Goal: Find contact information: Find contact information

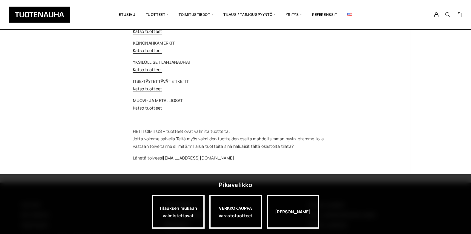
scroll to position [143, 0]
click at [139, 106] on link "Katso tuotteet" at bounding box center [148, 107] width 30 height 6
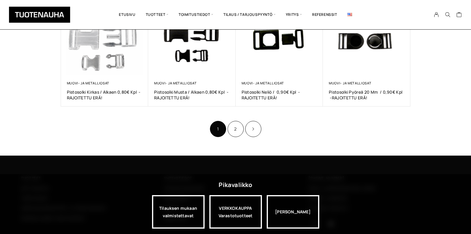
scroll to position [383, 0]
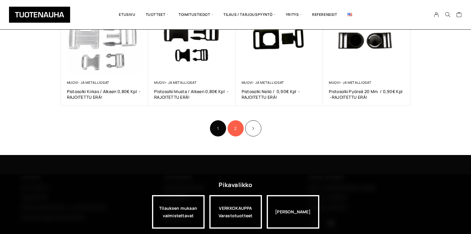
click at [235, 127] on link "2" at bounding box center [236, 128] width 16 height 16
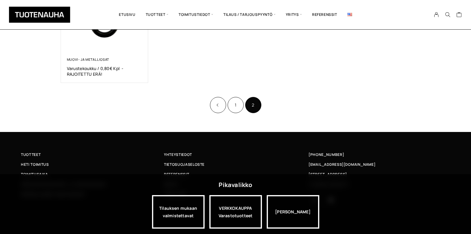
scroll to position [287, 0]
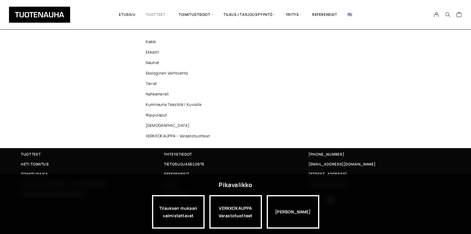
click at [136, 77] on ul "Kaikki Etiketit Nauhat Ekologinen vaihtoehto Tarrat Nahkamerkit Kuminauha tekst…" at bounding box center [179, 89] width 87 height 118
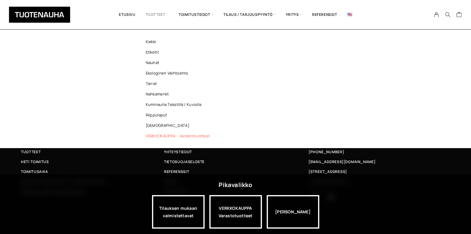
click at [157, 135] on link "VERKKOKAUPPA – Varastotuotteet" at bounding box center [179, 136] width 87 height 10
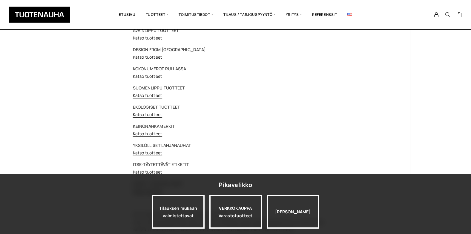
scroll to position [60, 0]
click at [140, 38] on link "Katso tuotteet" at bounding box center [148, 38] width 30 height 6
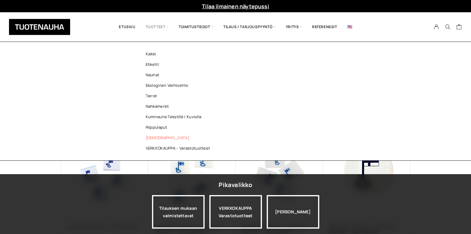
click at [152, 138] on link "[DEMOGRAPHIC_DATA]" at bounding box center [179, 137] width 87 height 10
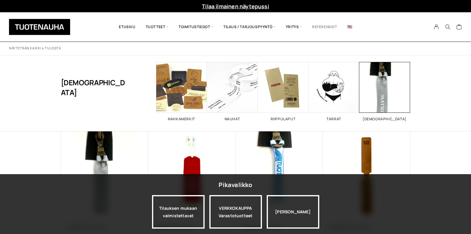
click at [322, 28] on link "Referenssit" at bounding box center [324, 27] width 35 height 20
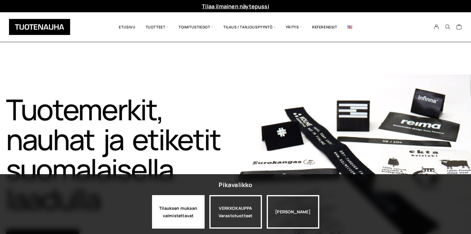
click at [189, 213] on div "Tilauksen mukaan valmistettavat" at bounding box center [178, 211] width 53 height 33
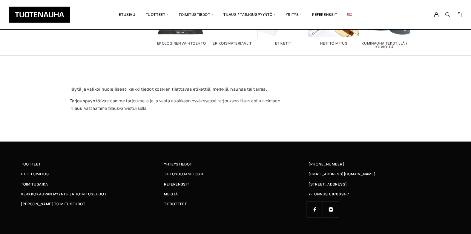
scroll to position [74, 0]
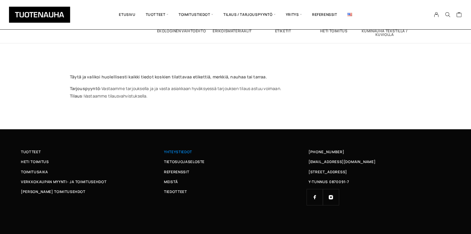
click at [172, 149] on span "Yhteystiedot" at bounding box center [178, 152] width 28 height 6
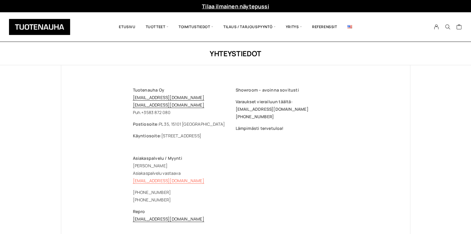
click at [143, 180] on link "[EMAIL_ADDRESS][DOMAIN_NAME]" at bounding box center [168, 181] width 71 height 6
